Goal: Information Seeking & Learning: Learn about a topic

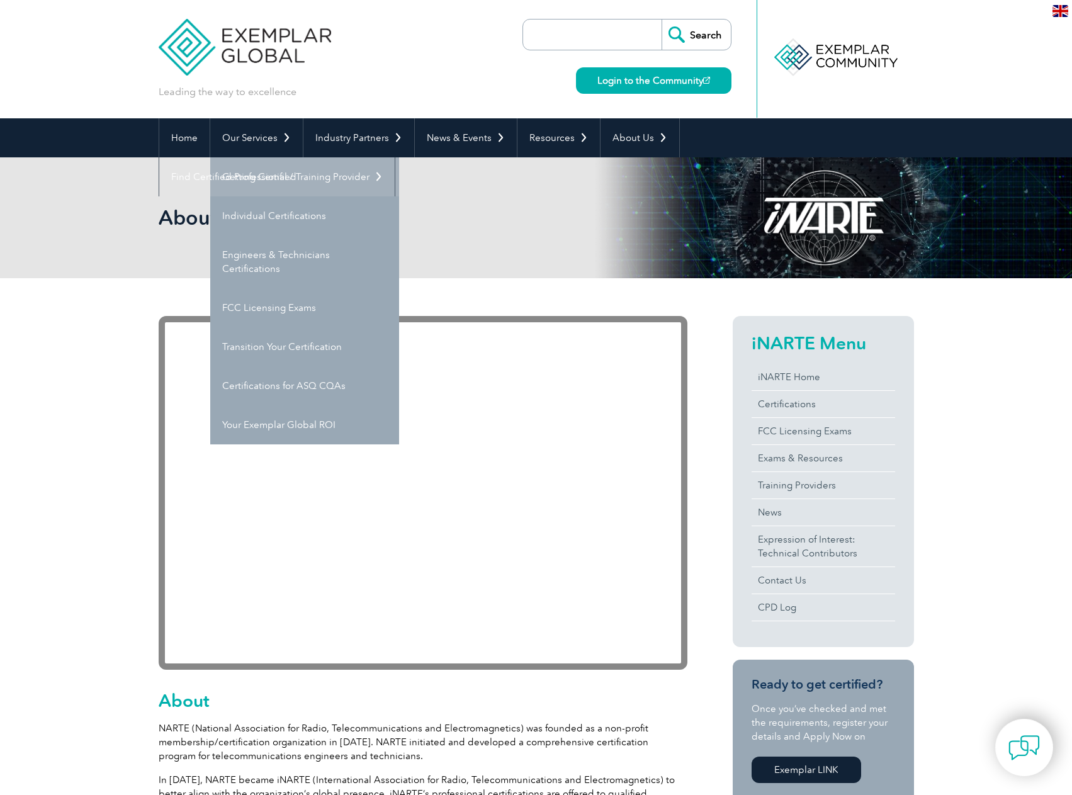
click at [274, 171] on link "Getting Certified" at bounding box center [304, 176] width 189 height 39
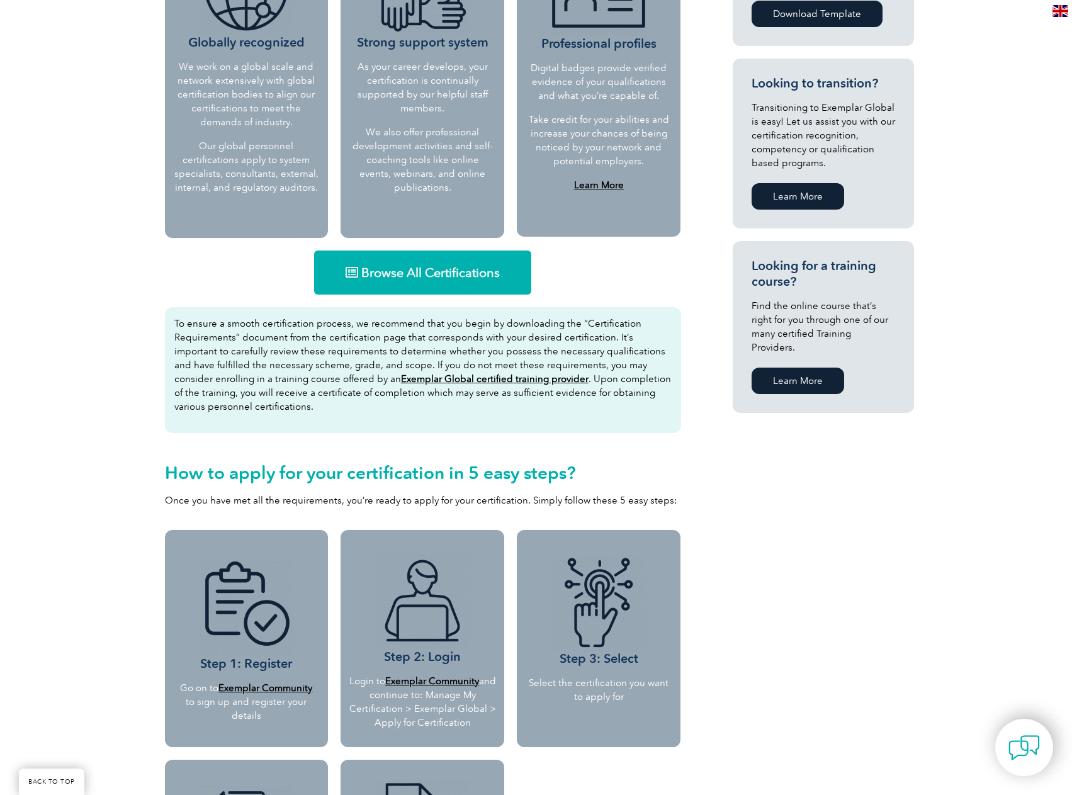
scroll to position [630, 0]
click at [487, 283] on link "Browse All Certifications" at bounding box center [422, 272] width 217 height 44
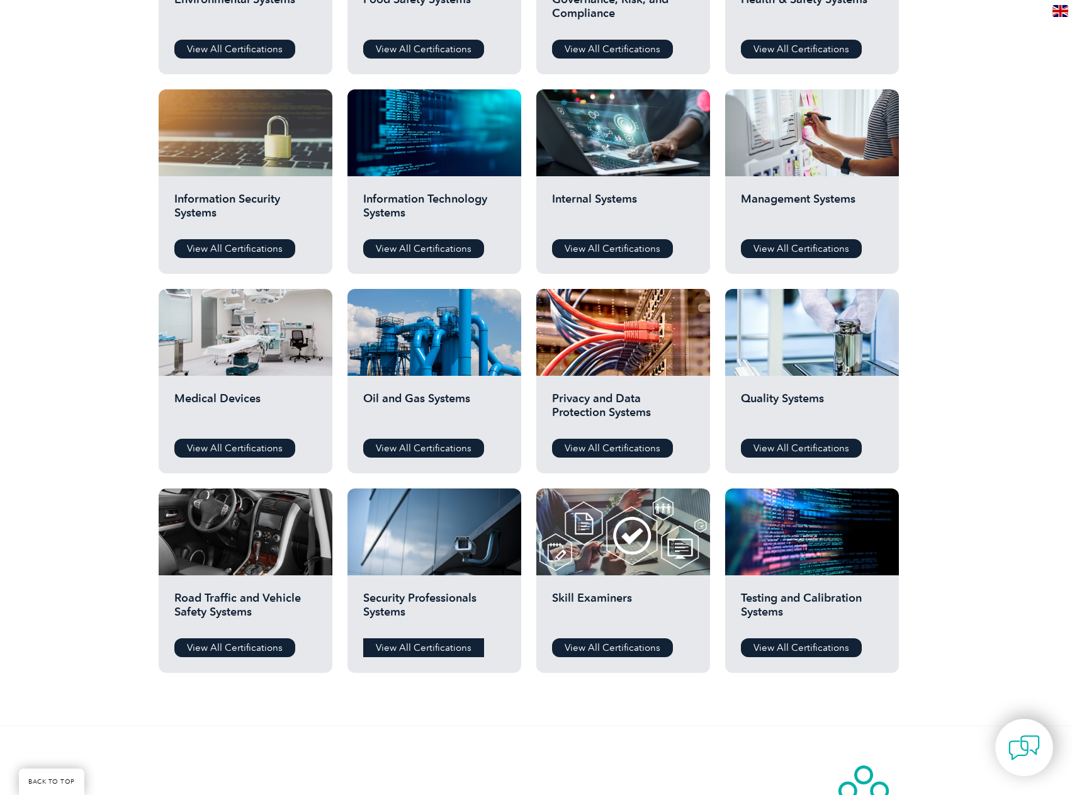
scroll to position [582, 0]
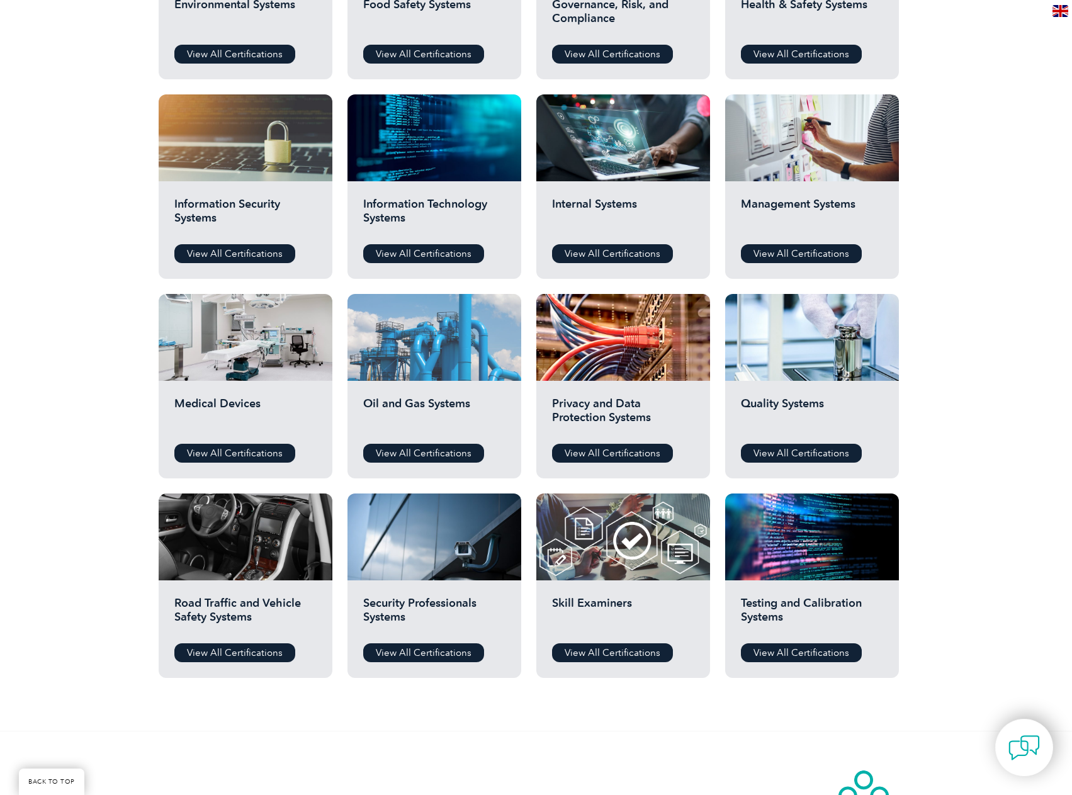
drag, startPoint x: 397, startPoint y: 384, endPoint x: 404, endPoint y: 380, distance: 7.9
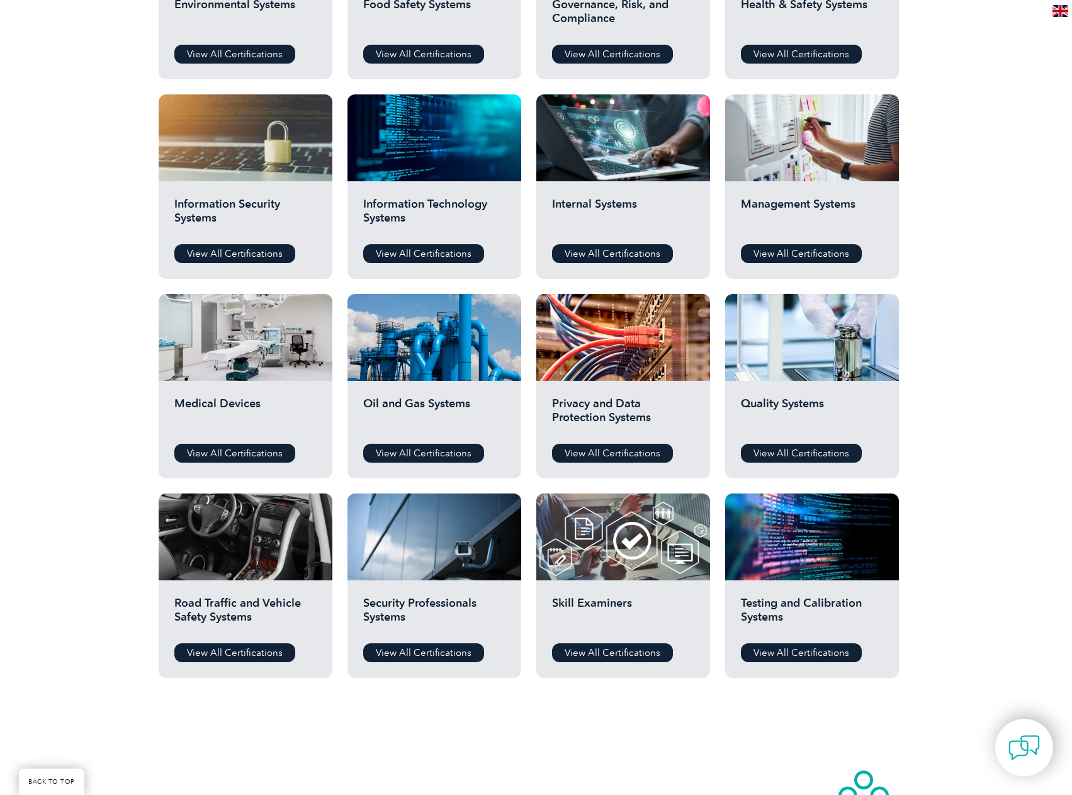
scroll to position [79, 0]
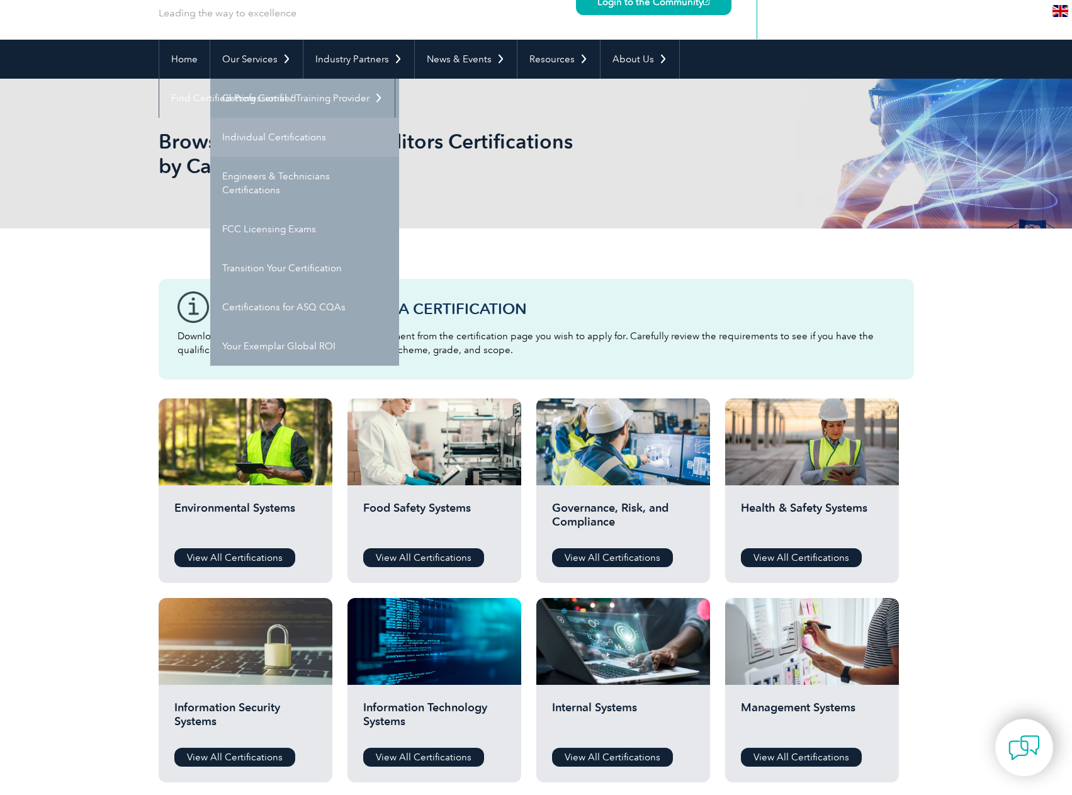
click at [296, 140] on link "Individual Certifications" at bounding box center [304, 137] width 189 height 39
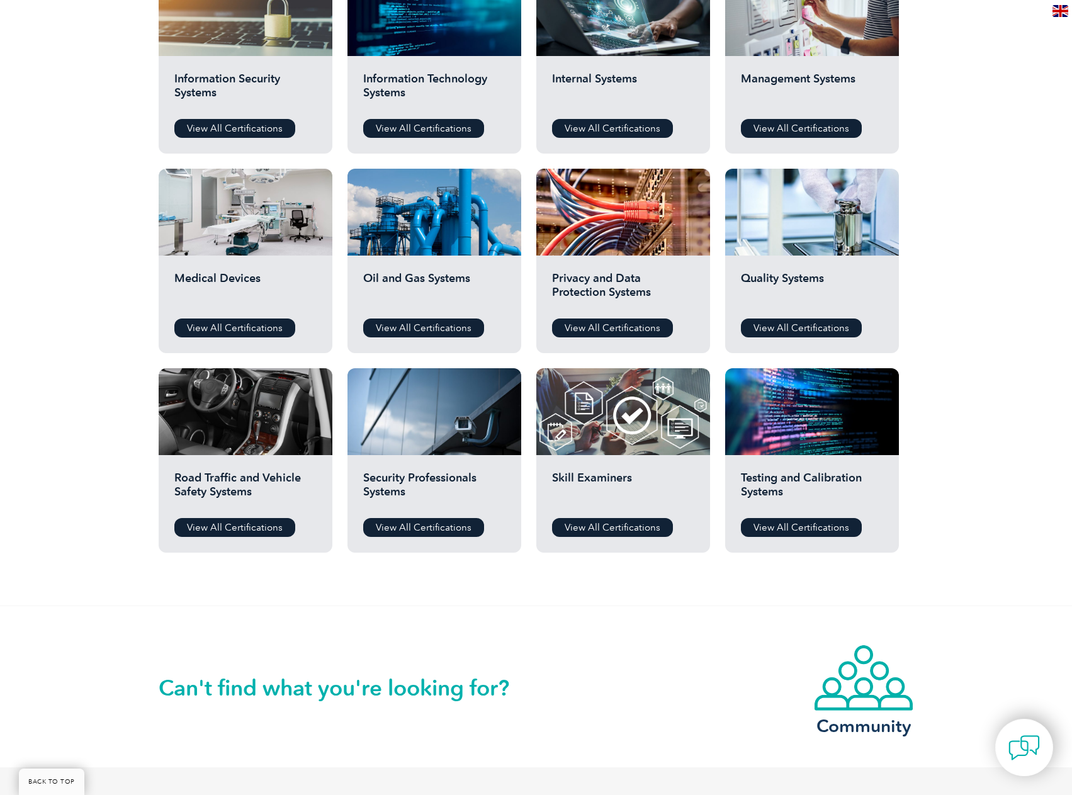
scroll to position [756, 0]
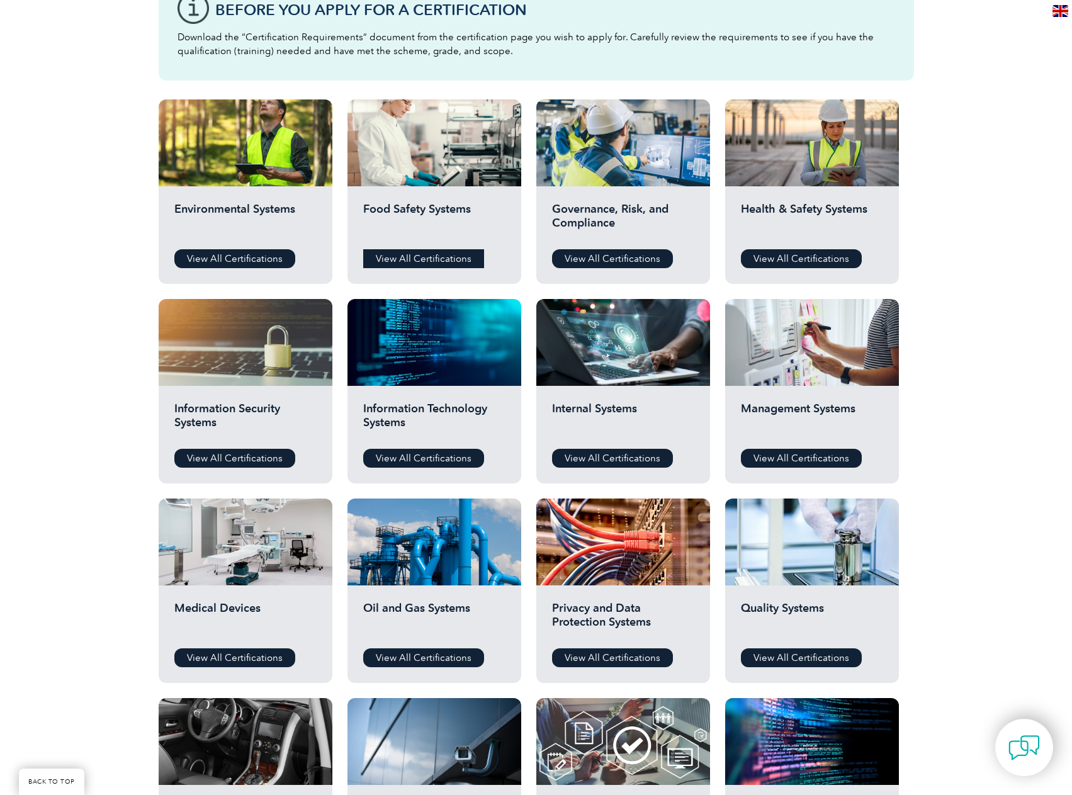
drag, startPoint x: 389, startPoint y: 259, endPoint x: 388, endPoint y: 252, distance: 7.0
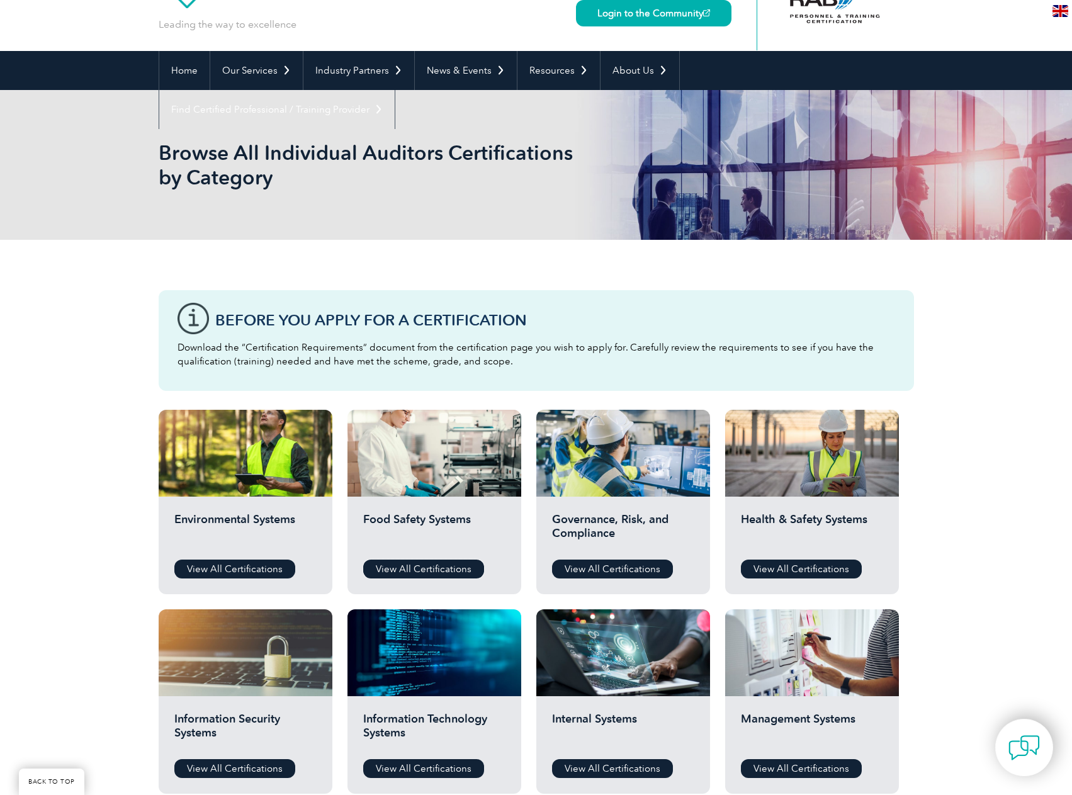
scroll to position [63, 0]
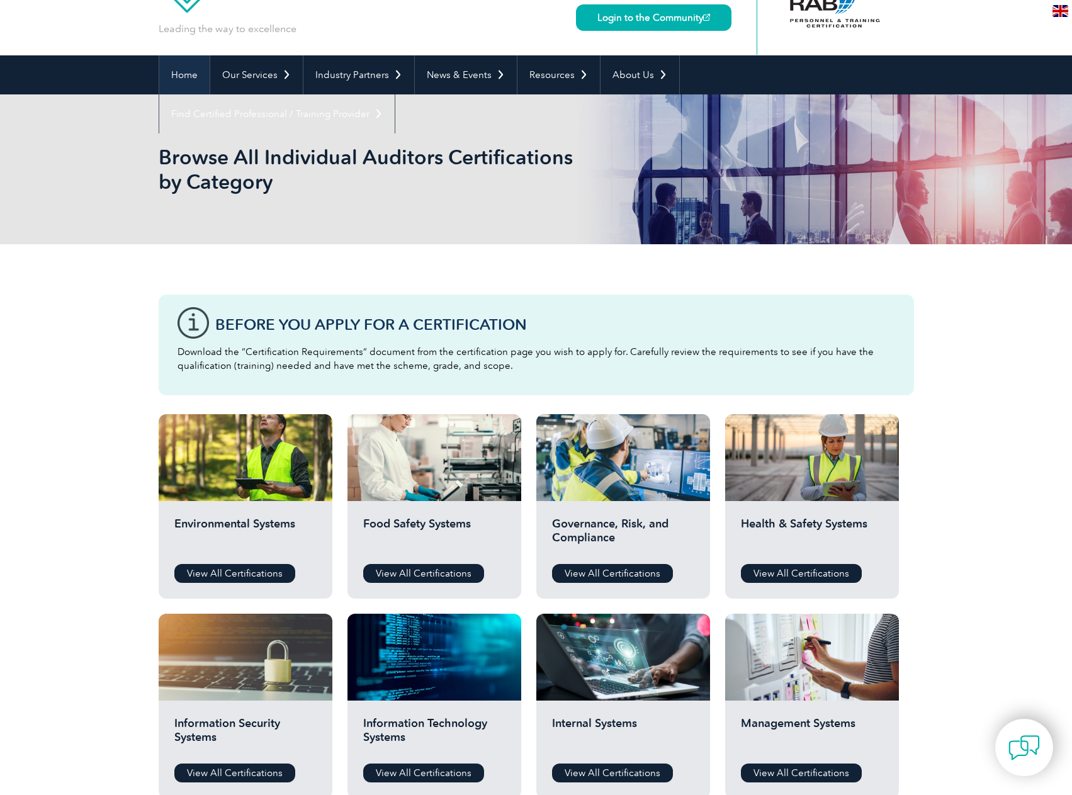
click at [191, 79] on link "Home" at bounding box center [184, 74] width 50 height 39
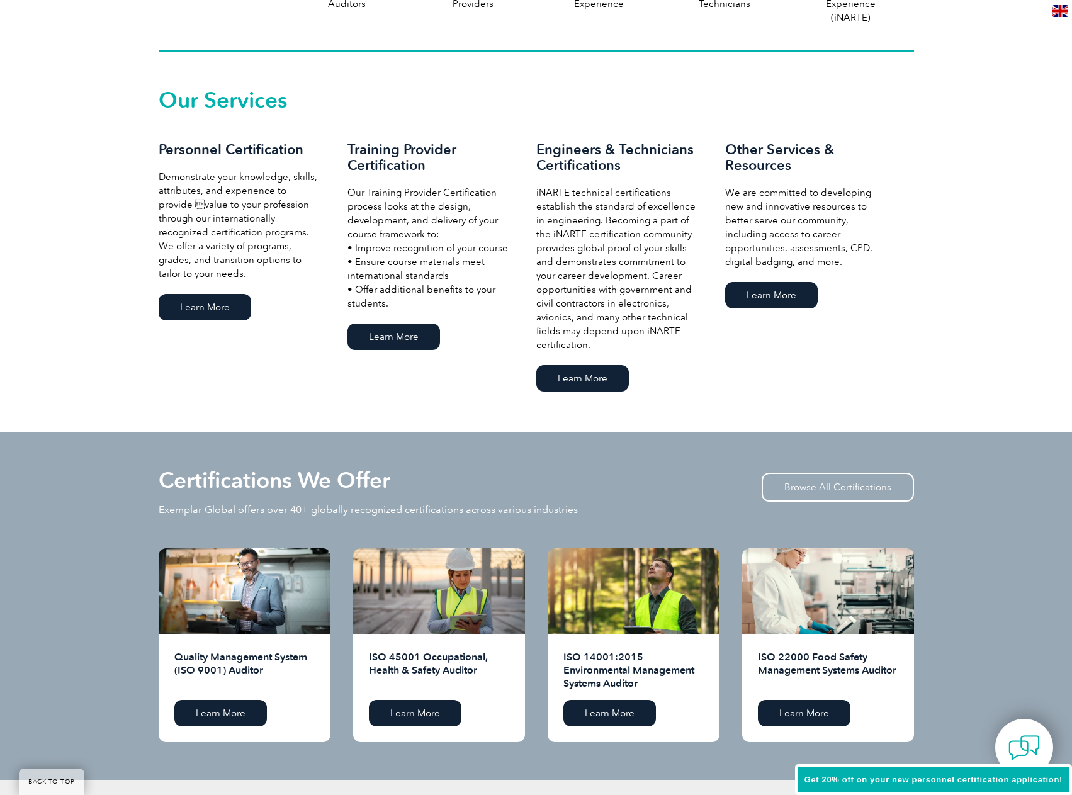
scroll to position [818, 0]
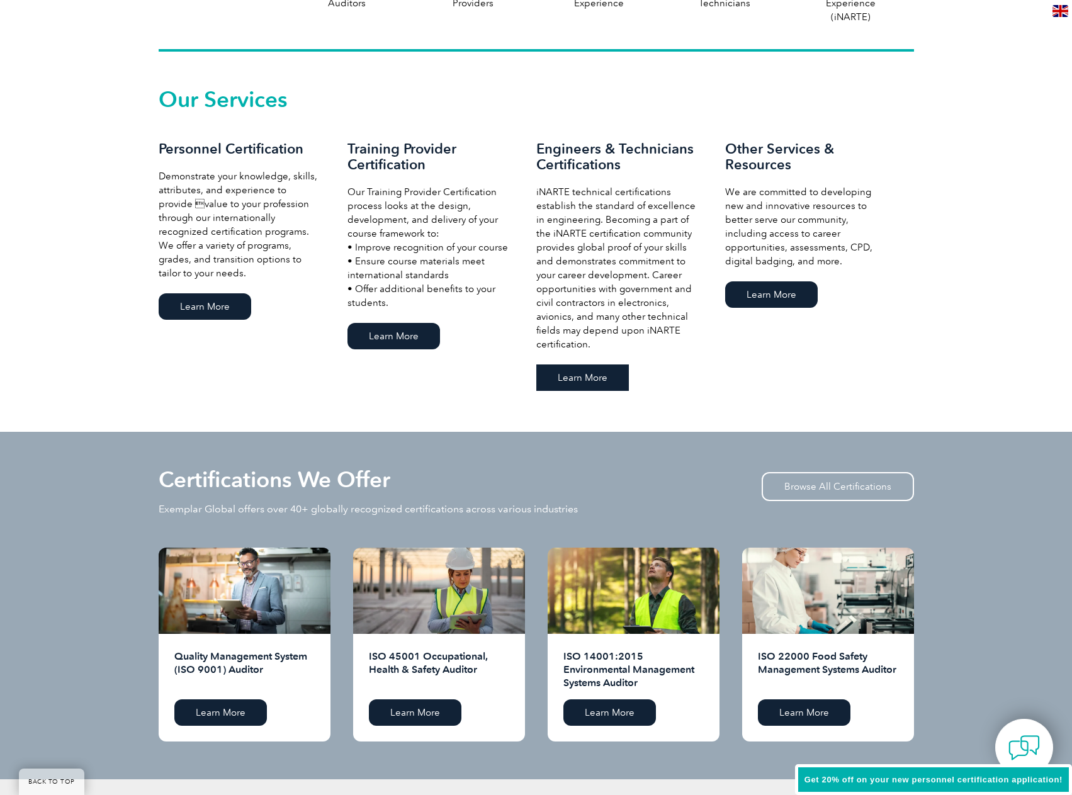
click at [580, 384] on link "Learn More" at bounding box center [582, 378] width 93 height 26
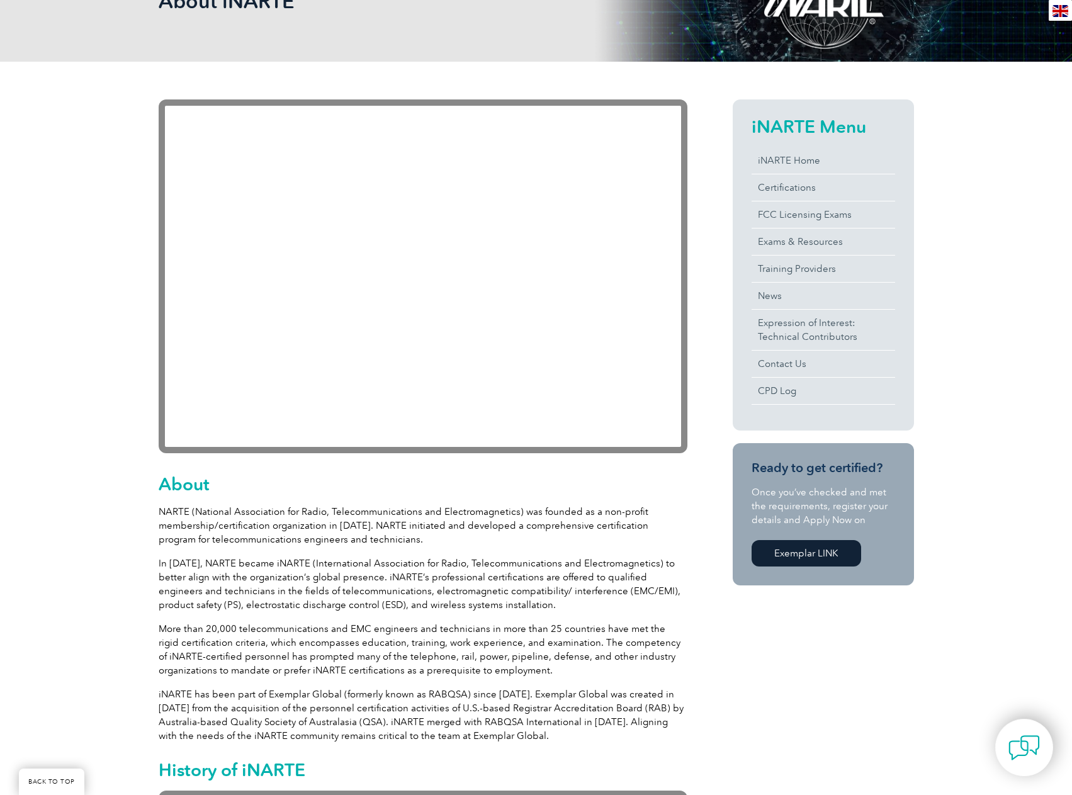
scroll to position [186, 0]
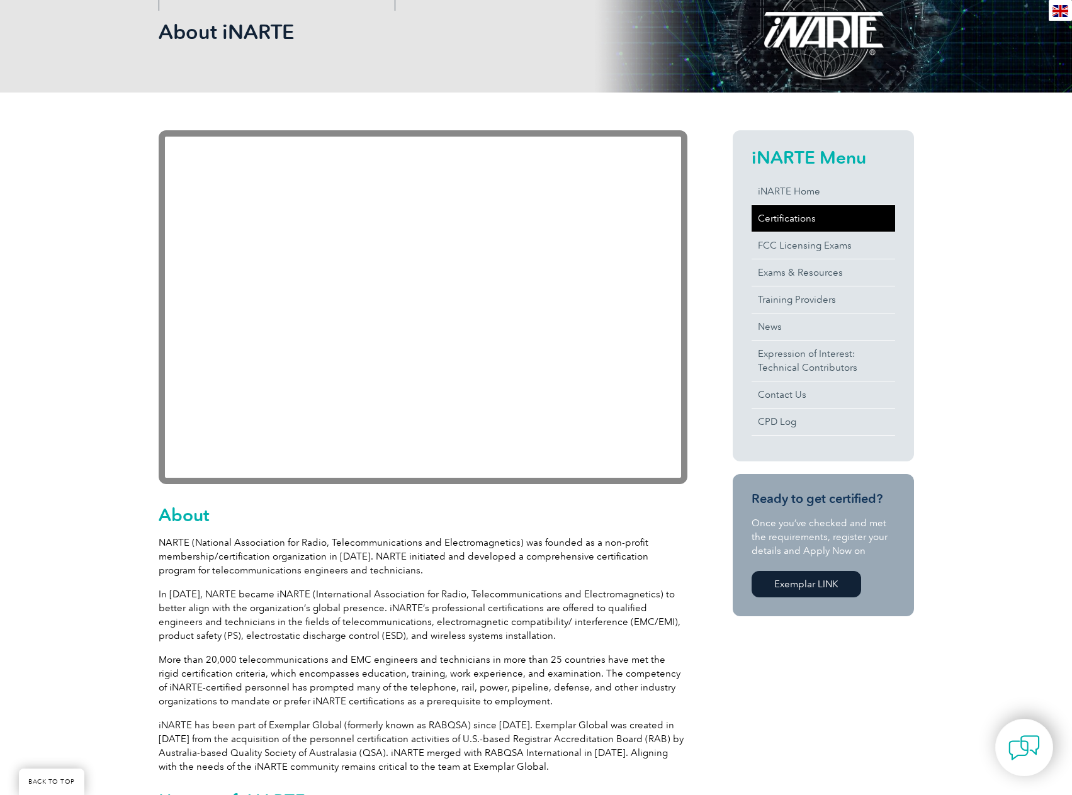
click at [786, 221] on link "Certifications" at bounding box center [824, 218] width 144 height 26
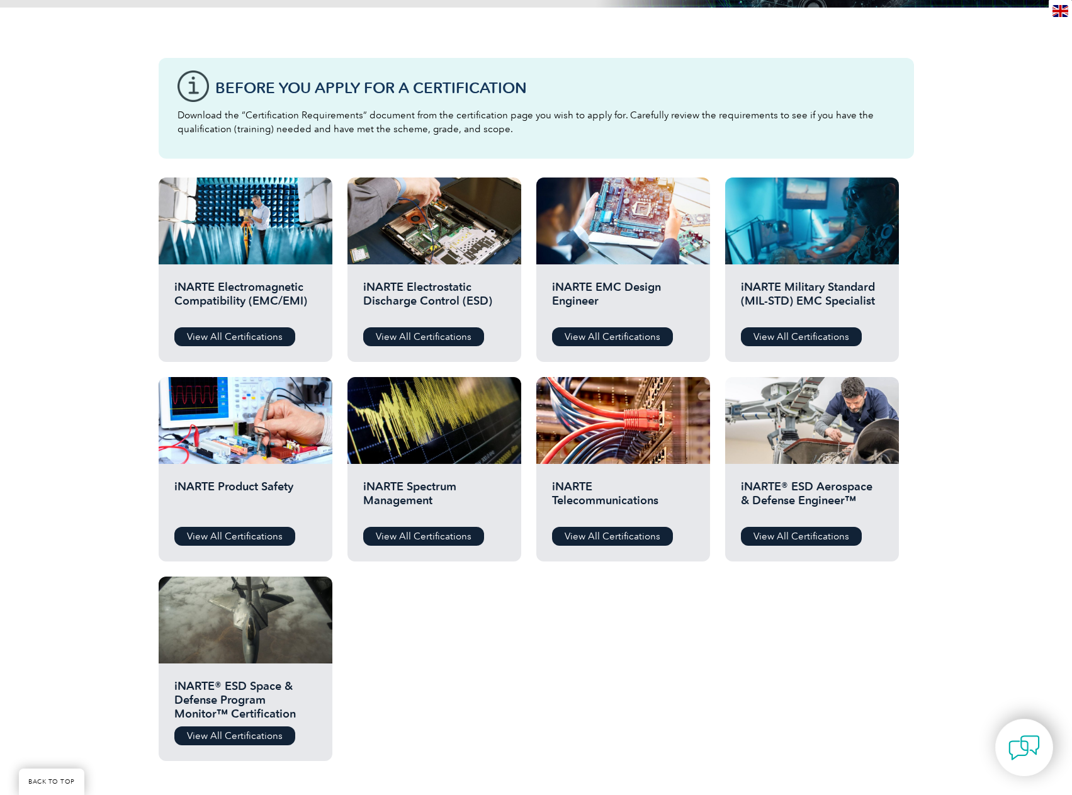
scroll to position [378, 0]
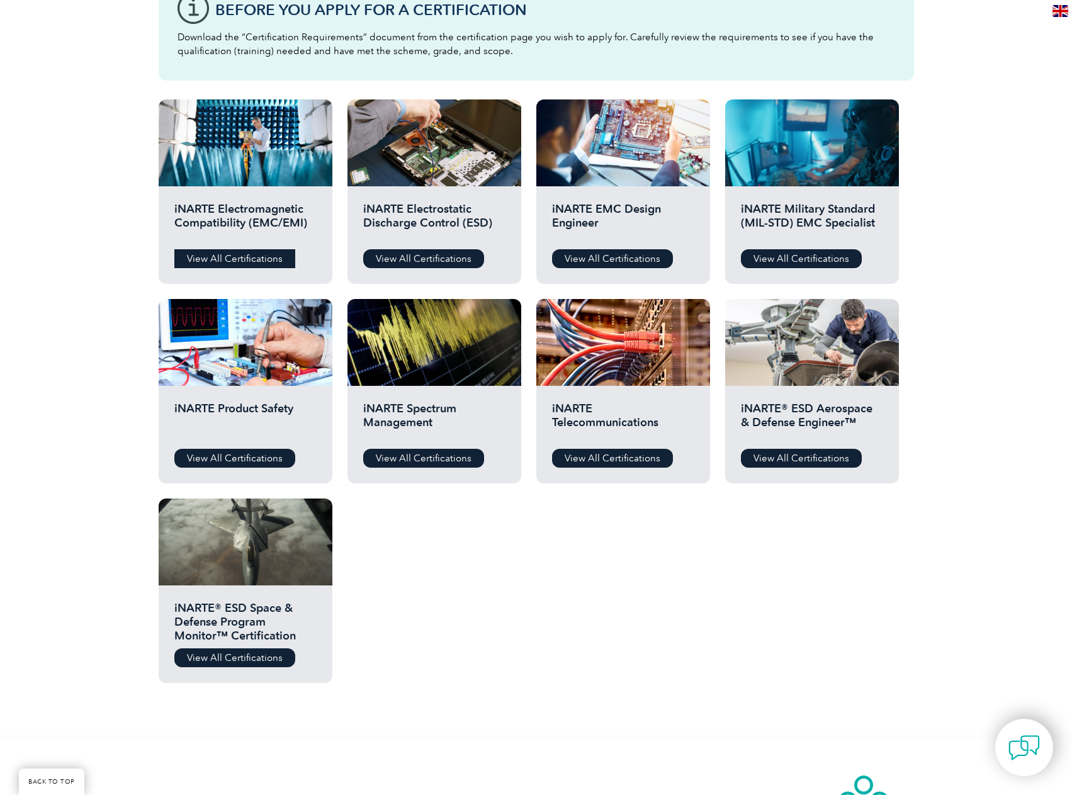
click at [255, 257] on link "View All Certifications" at bounding box center [234, 258] width 121 height 19
click at [273, 458] on link "View All Certifications" at bounding box center [234, 458] width 121 height 19
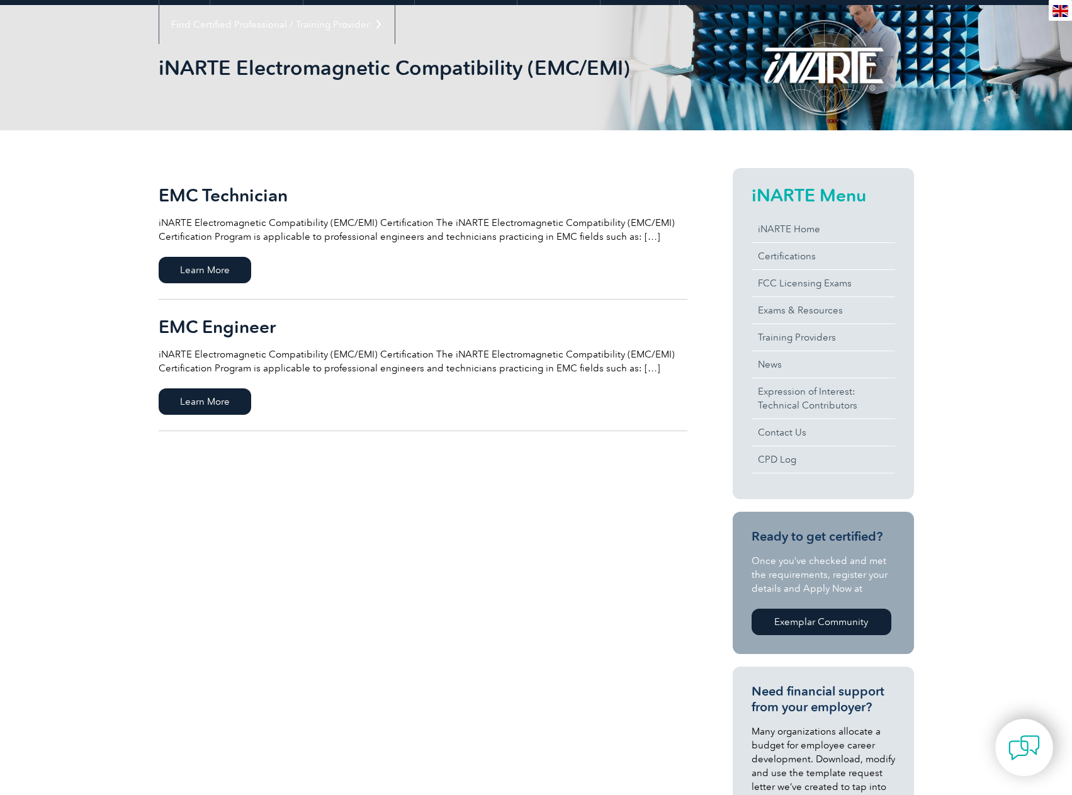
scroll to position [189, 0]
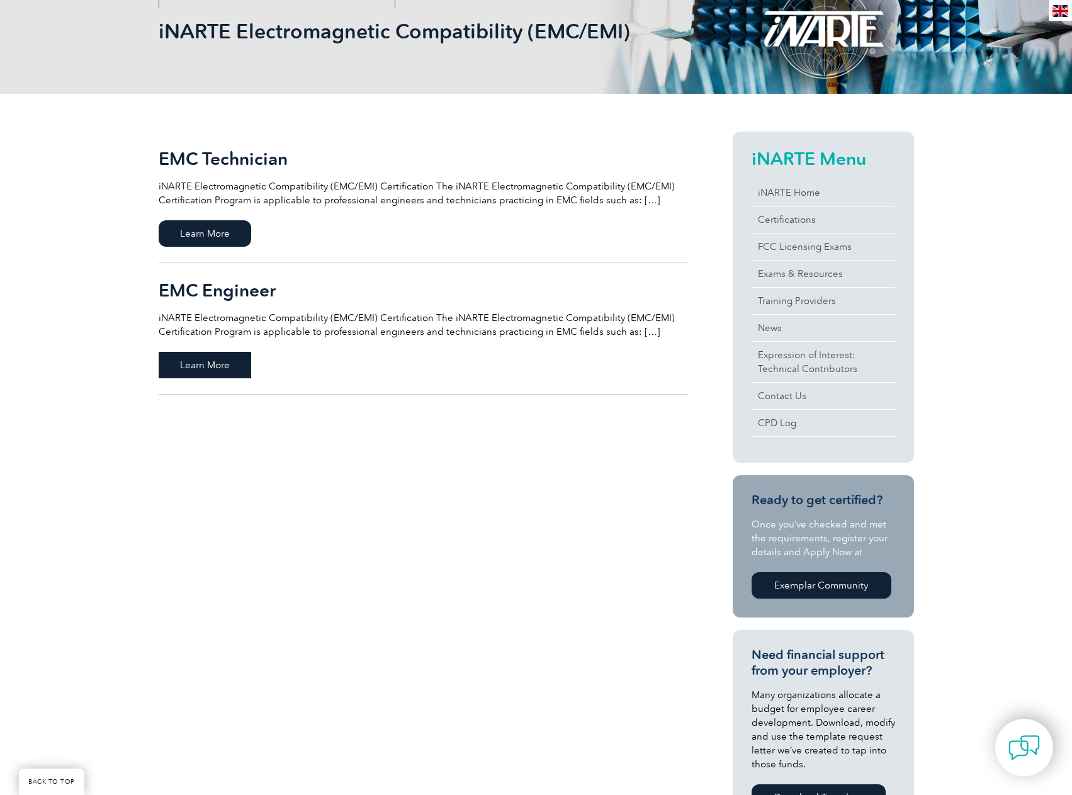
click at [217, 362] on span "Learn More" at bounding box center [205, 365] width 93 height 26
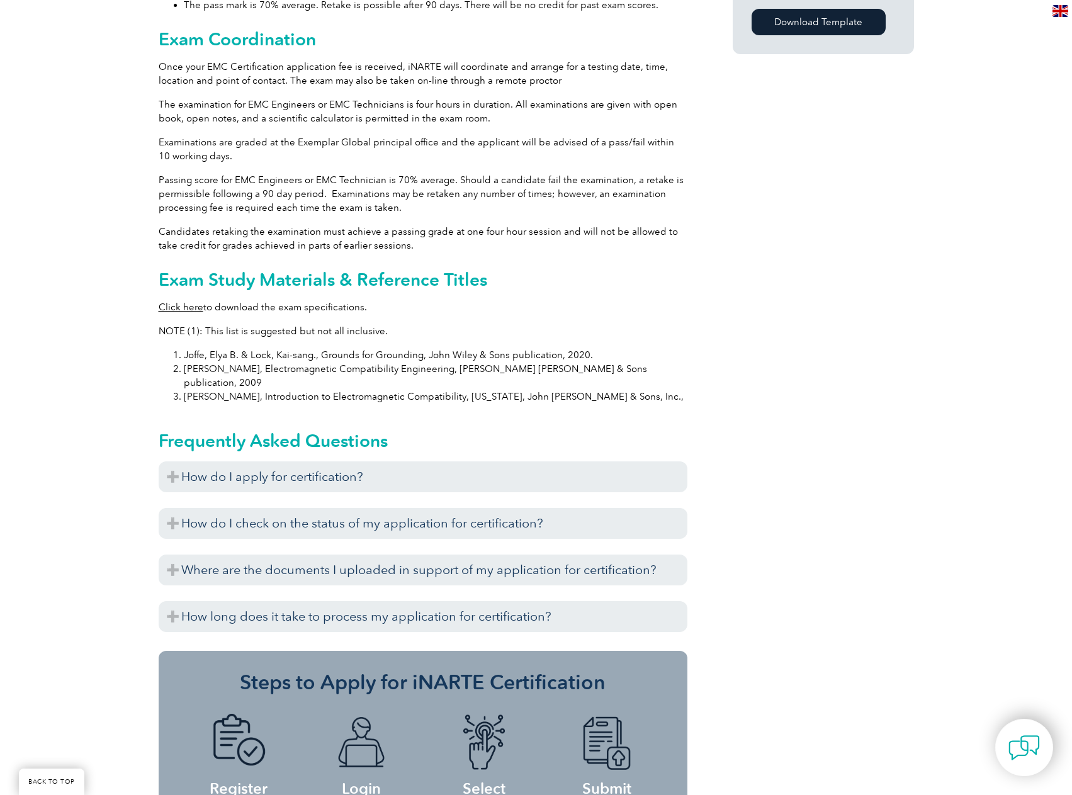
scroll to position [1070, 0]
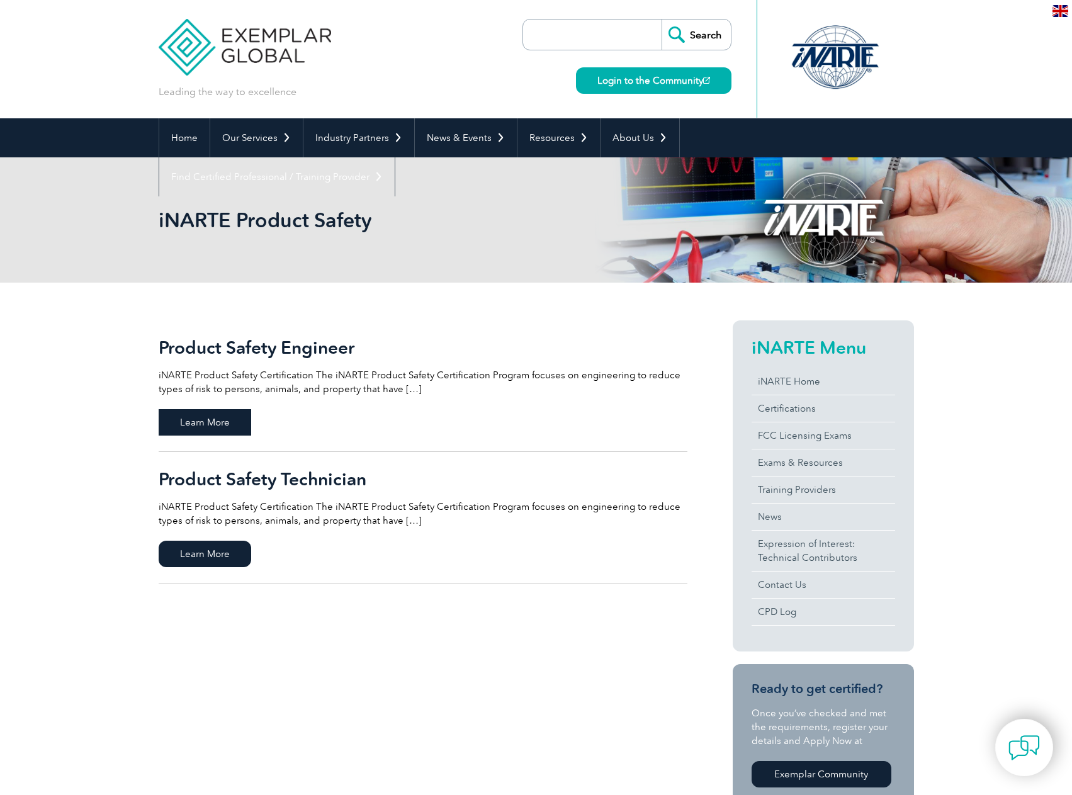
click at [222, 426] on span "Learn More" at bounding box center [205, 422] width 93 height 26
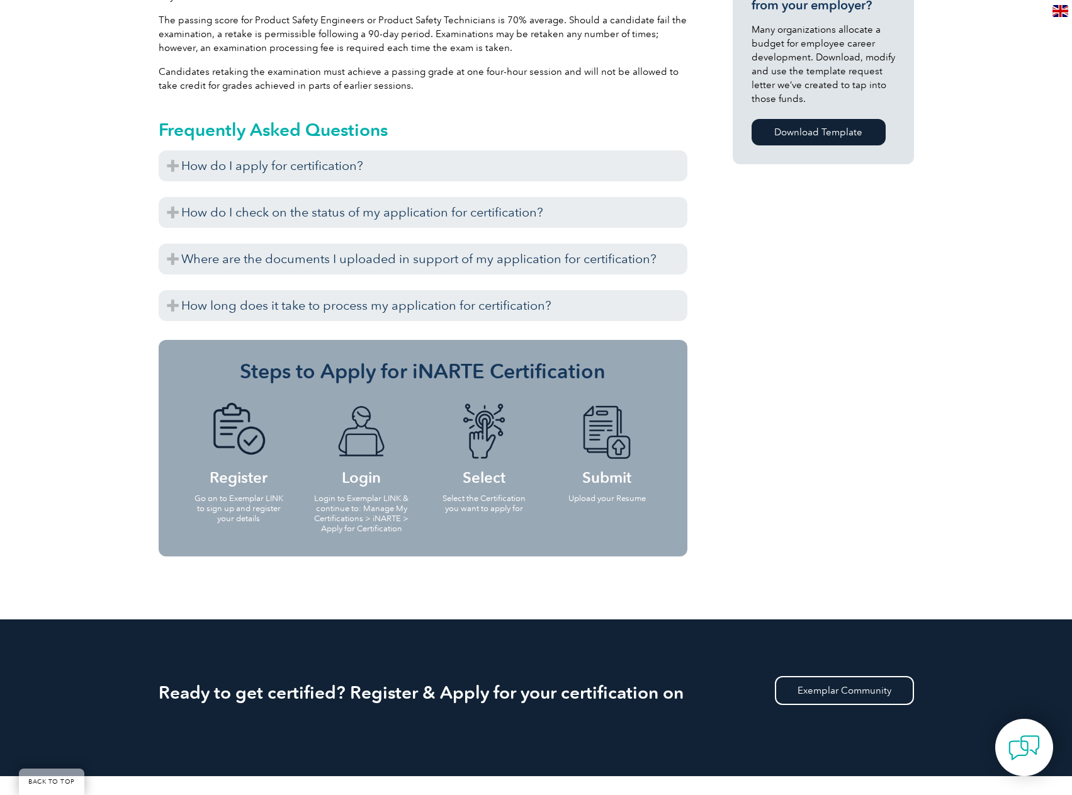
scroll to position [944, 0]
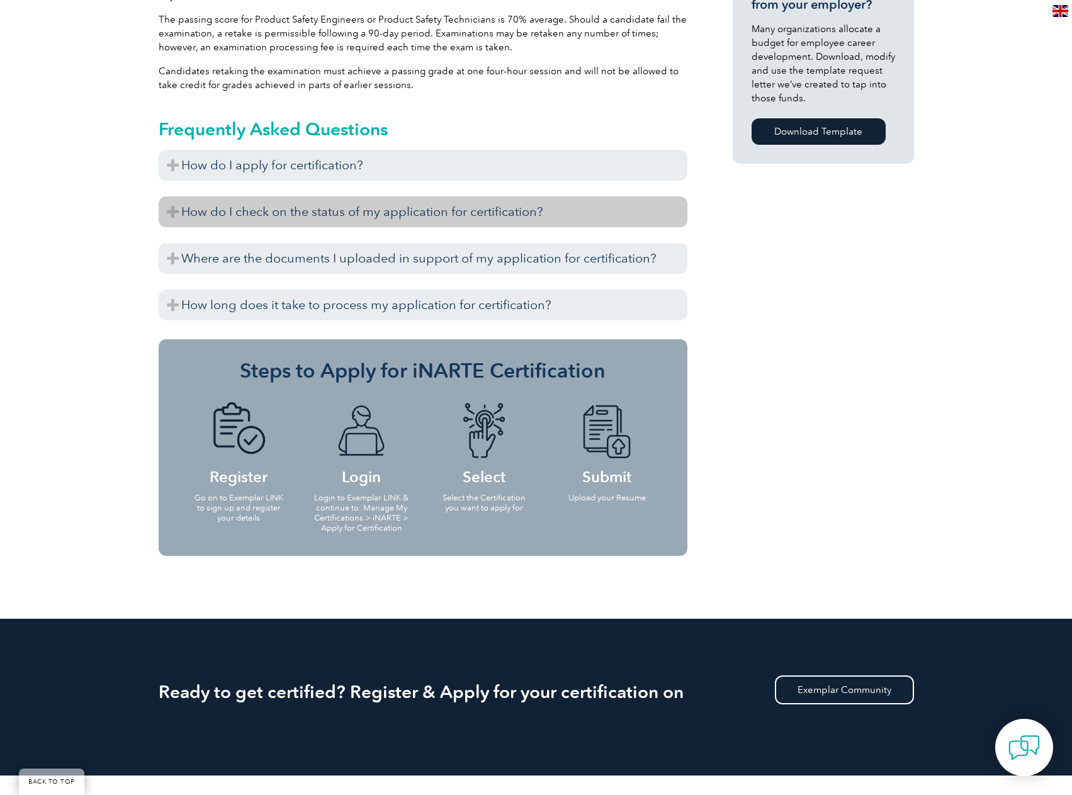
click at [268, 206] on h3 "How do I check on the status of my application for certification?" at bounding box center [423, 211] width 529 height 31
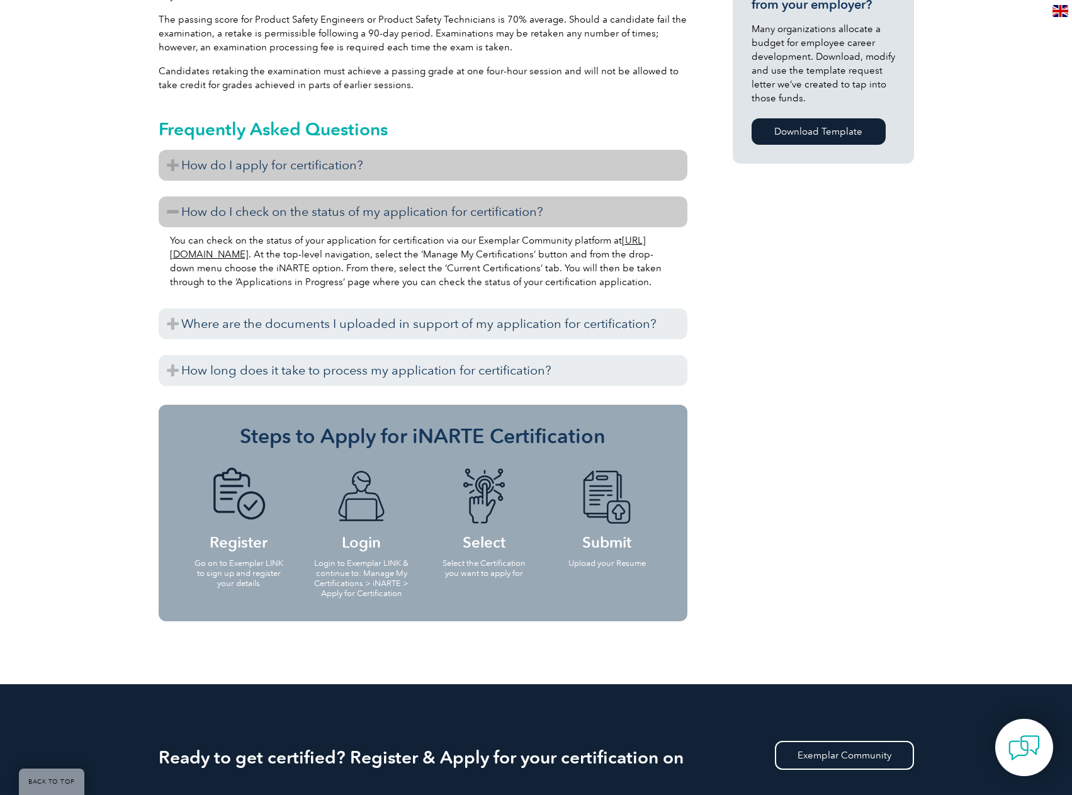
click at [243, 164] on h3 "How do I apply for certification?" at bounding box center [423, 165] width 529 height 31
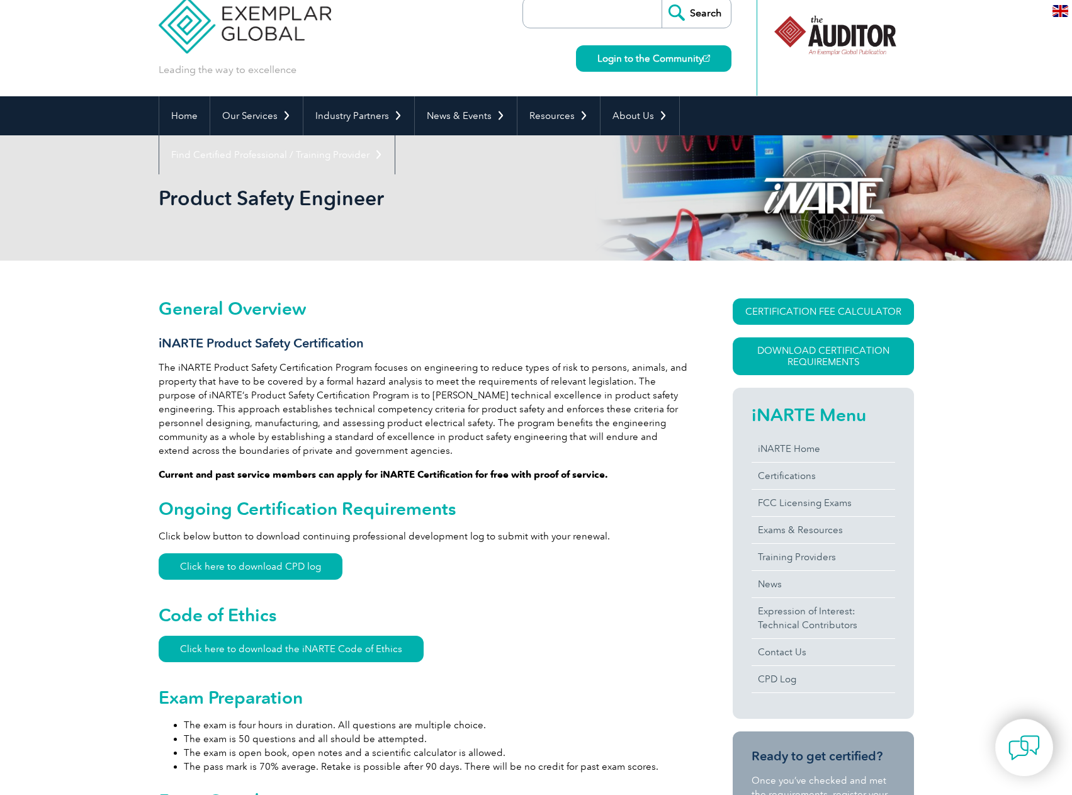
scroll to position [0, 0]
